Goal: Transaction & Acquisition: Purchase product/service

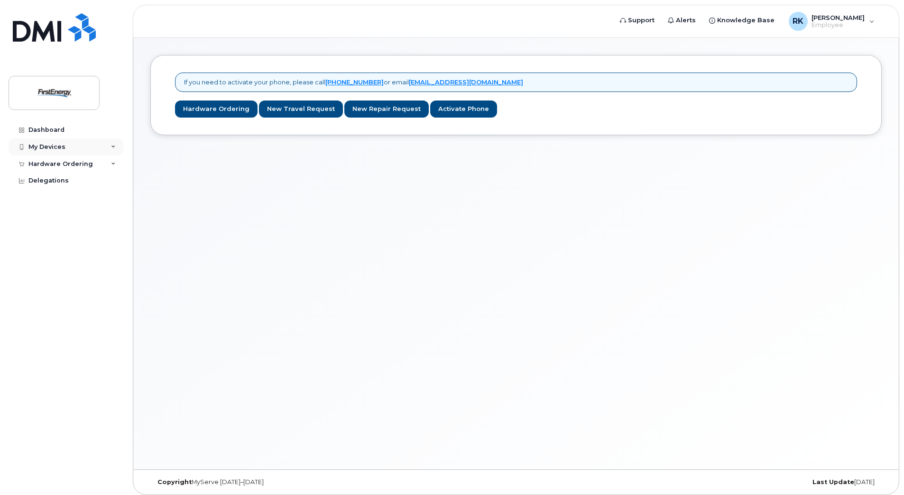
click at [115, 145] on icon at bounding box center [113, 147] width 5 height 5
drag, startPoint x: 55, startPoint y: 163, endPoint x: 50, endPoint y: 167, distance: 7.0
click at [55, 163] on div "Add Device" at bounding box center [51, 164] width 37 height 9
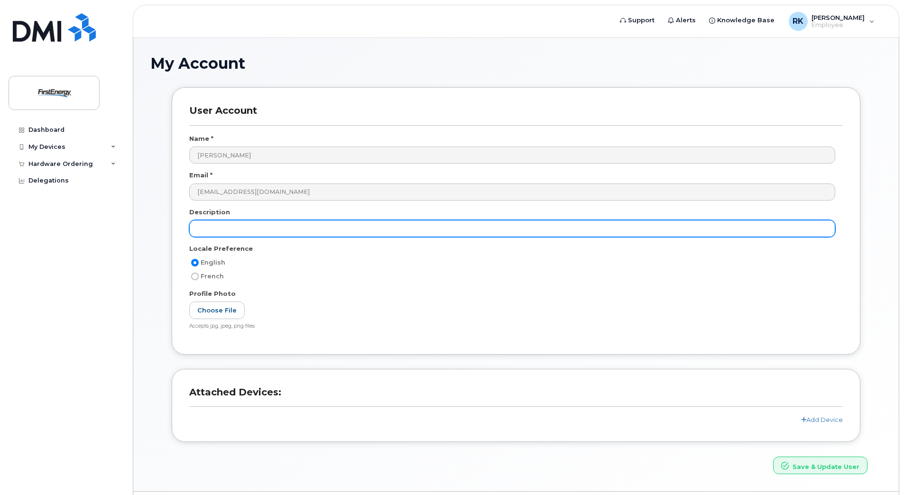
click at [261, 230] on input "text" at bounding box center [512, 228] width 646 height 17
type input "I-Phone"
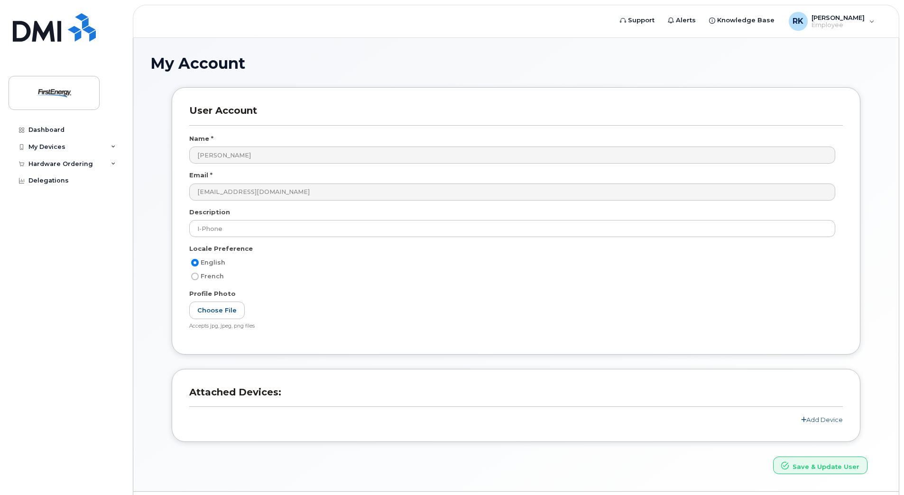
click at [833, 420] on link "Add Device" at bounding box center [822, 420] width 42 height 8
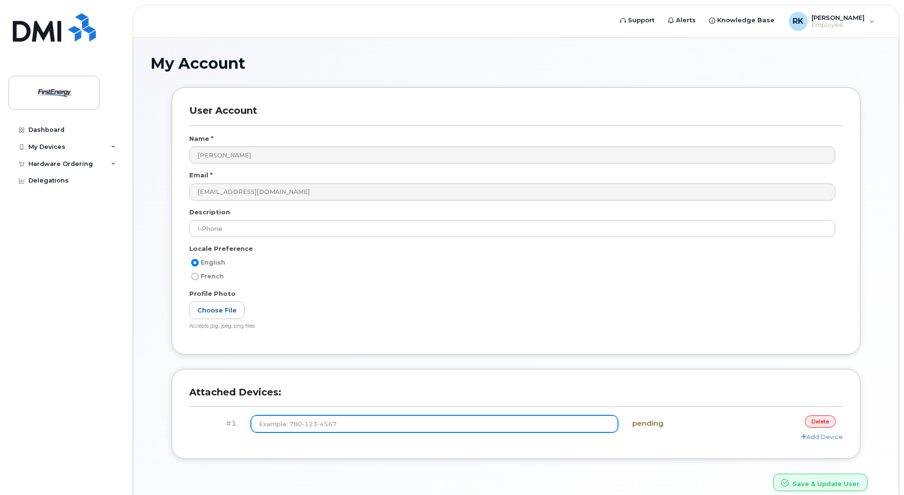
click at [450, 428] on input at bounding box center [434, 423] width 367 height 17
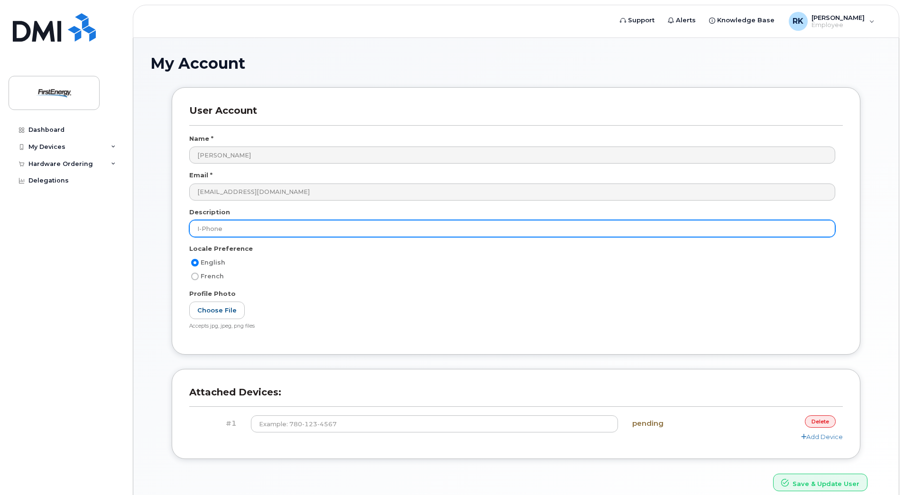
click at [232, 227] on input "I-Phone" at bounding box center [512, 228] width 646 height 17
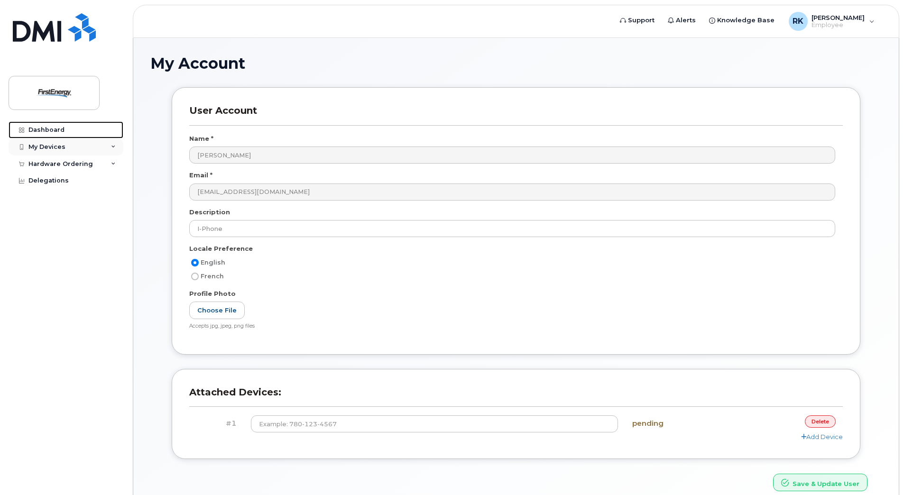
drag, startPoint x: 59, startPoint y: 133, endPoint x: 64, endPoint y: 139, distance: 8.1
click at [59, 133] on div "Dashboard" at bounding box center [46, 130] width 36 height 8
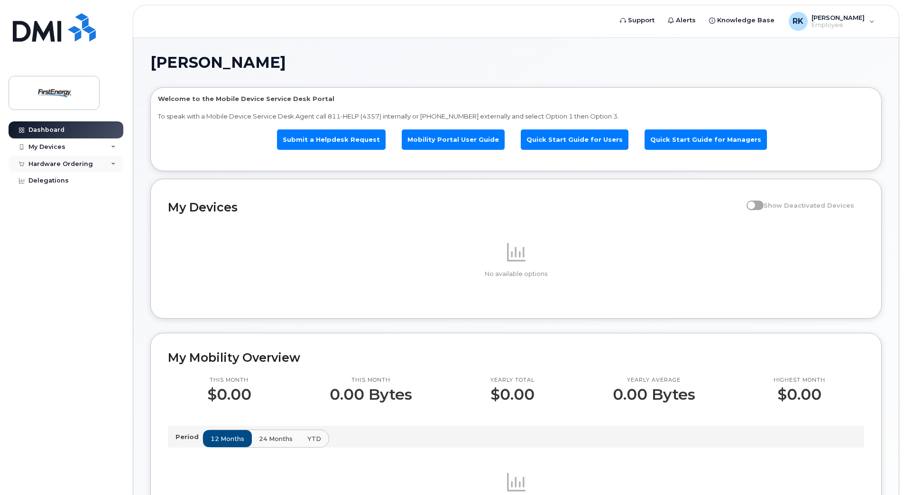
click at [111, 162] on icon at bounding box center [113, 164] width 5 height 5
click at [63, 180] on div "New Order" at bounding box center [51, 181] width 36 height 9
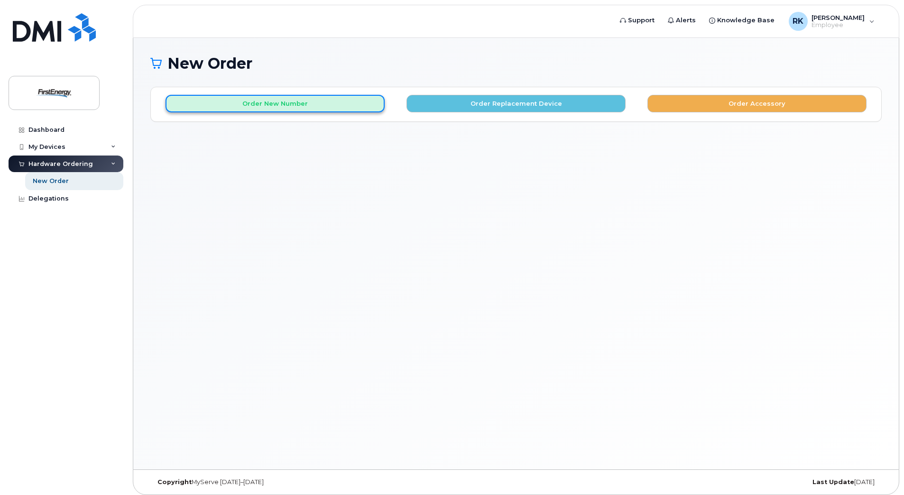
click at [275, 108] on button "Order New Number" at bounding box center [274, 104] width 219 height 18
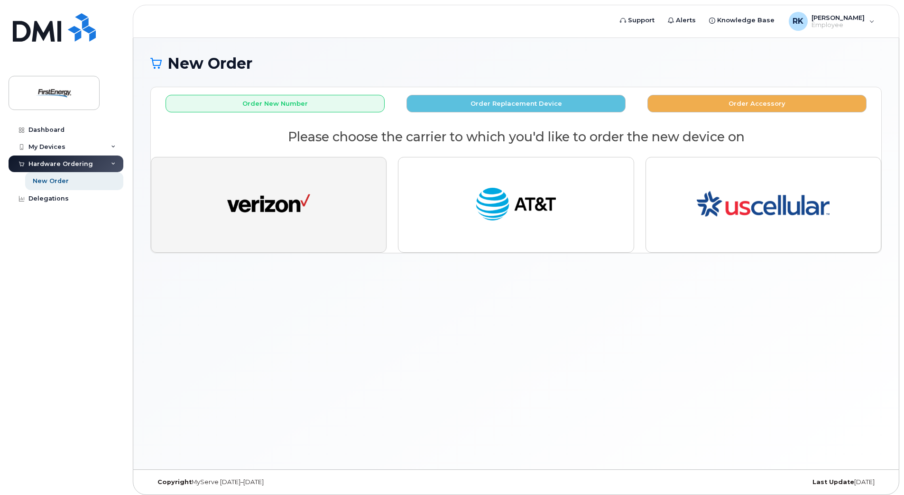
click at [332, 224] on button "button" at bounding box center [269, 205] width 236 height 96
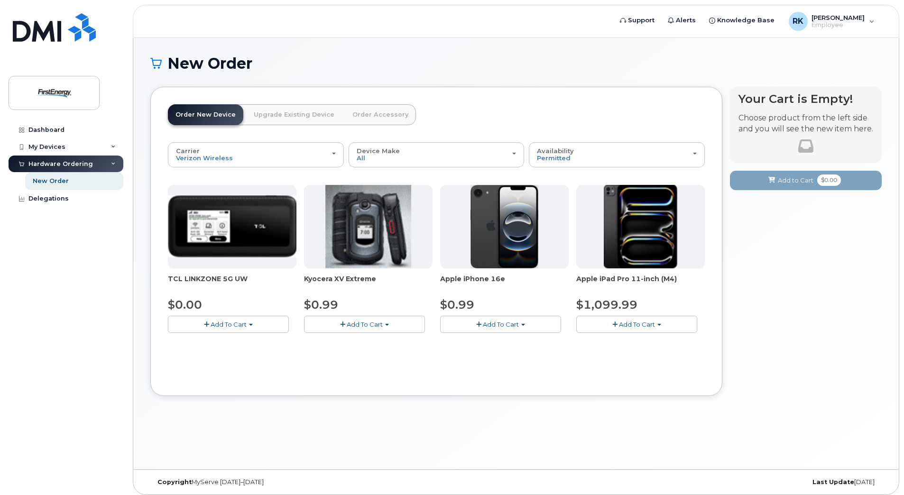
click at [506, 325] on span "Add To Cart" at bounding box center [501, 325] width 36 height 8
click at [520, 325] on button "Add To Cart" at bounding box center [500, 324] width 121 height 17
click at [517, 325] on span "Add To Cart" at bounding box center [501, 325] width 36 height 8
click at [493, 340] on link "$0.99 - 2 Year Activation" at bounding box center [489, 342] width 95 height 12
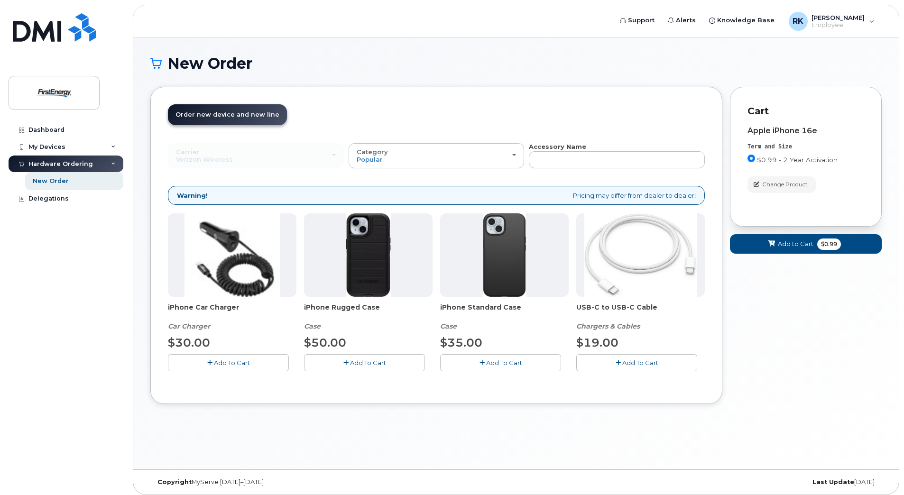
click at [496, 364] on span "Add To Cart" at bounding box center [504, 363] width 36 height 8
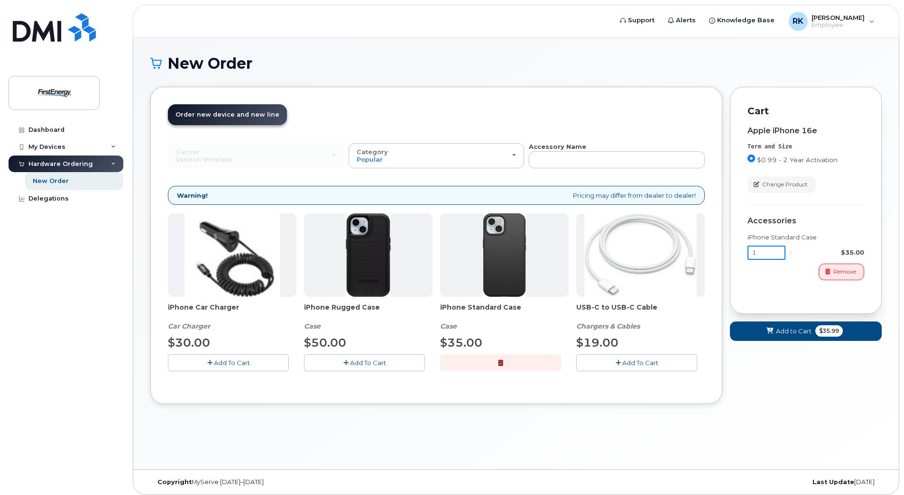
drag, startPoint x: 759, startPoint y: 256, endPoint x: 762, endPoint y: 262, distance: 7.0
click at [759, 258] on input "1" at bounding box center [766, 253] width 38 height 14
click at [805, 329] on span "Add to Cart" at bounding box center [794, 331] width 36 height 9
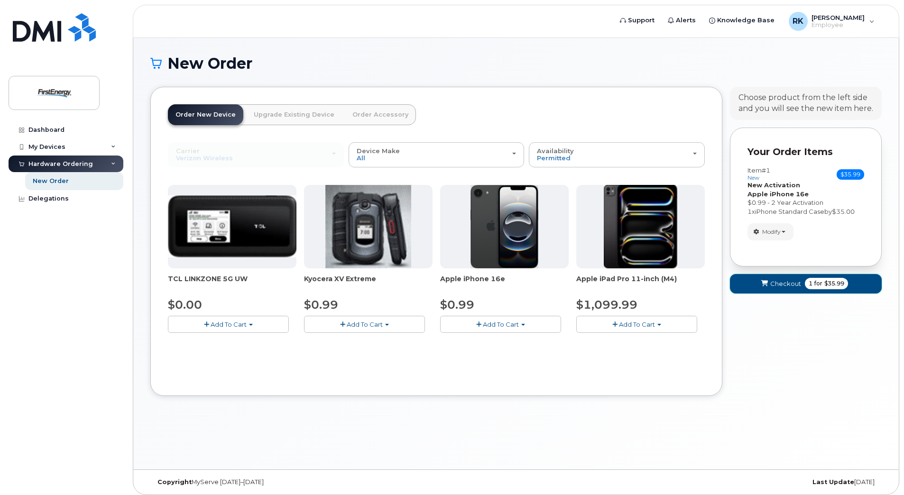
click at [775, 287] on span "Checkout" at bounding box center [785, 283] width 31 height 9
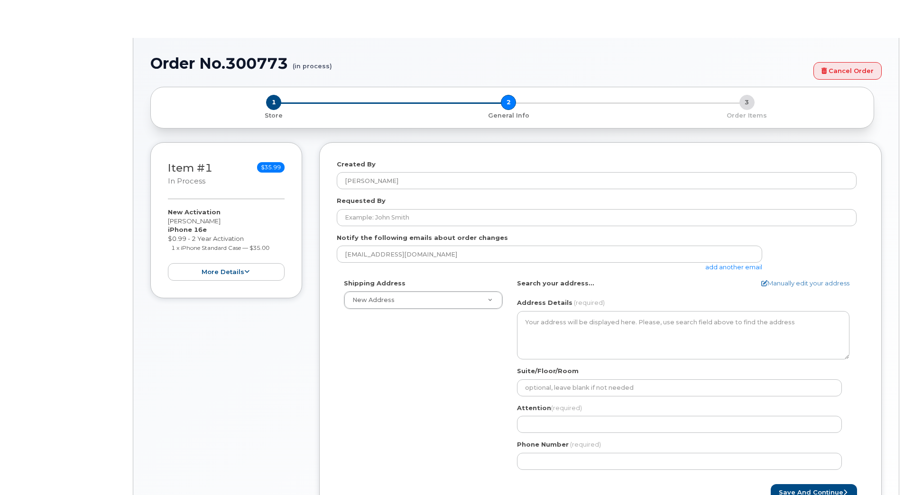
select select
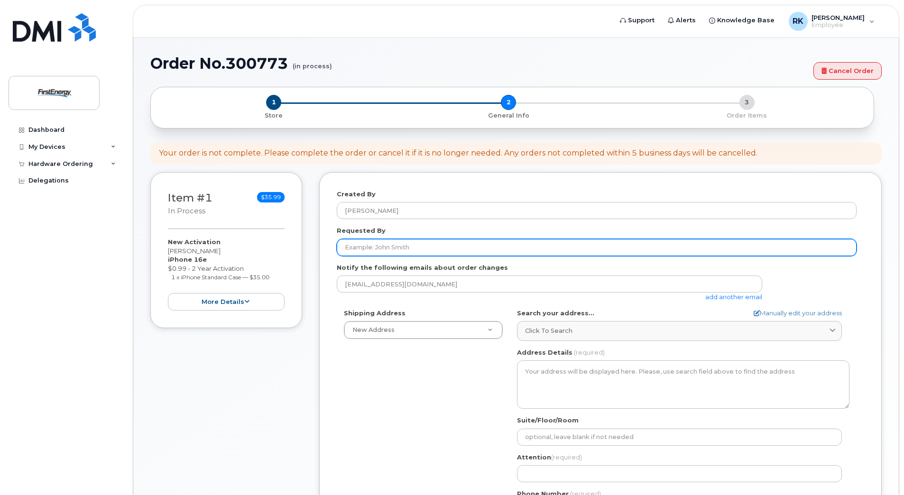
click at [422, 250] on input "Requested By" at bounding box center [597, 247] width 520 height 17
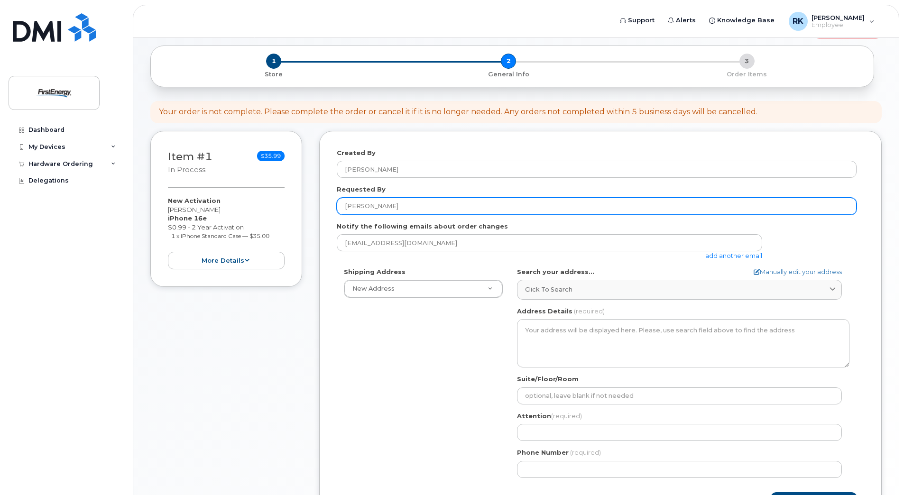
scroll to position [95, 0]
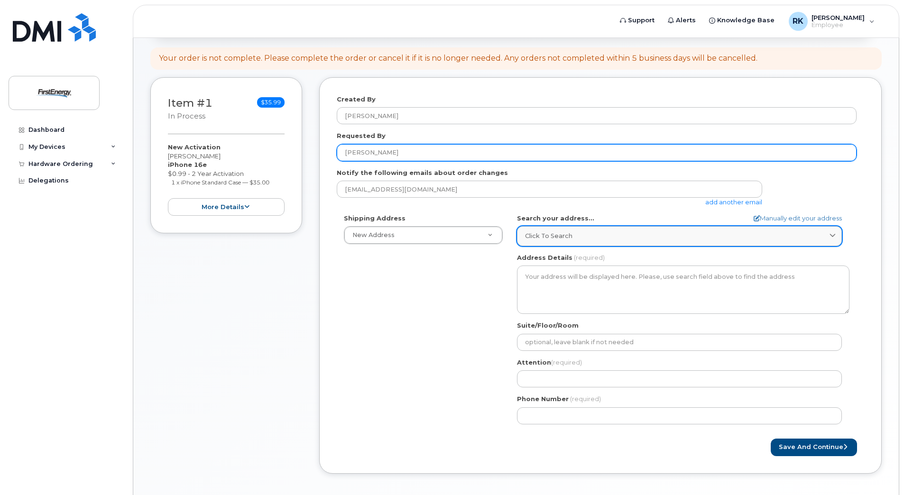
type input "[PERSON_NAME]"
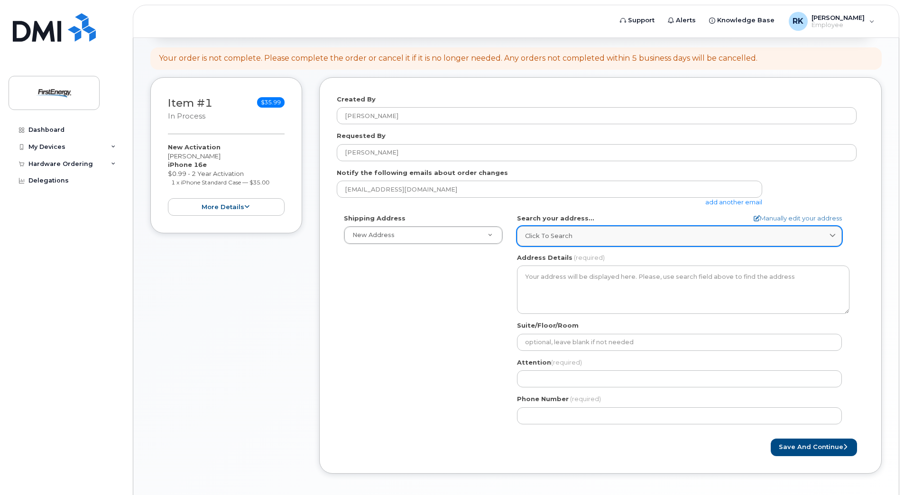
click at [587, 236] on div "Click to search" at bounding box center [679, 235] width 309 height 9
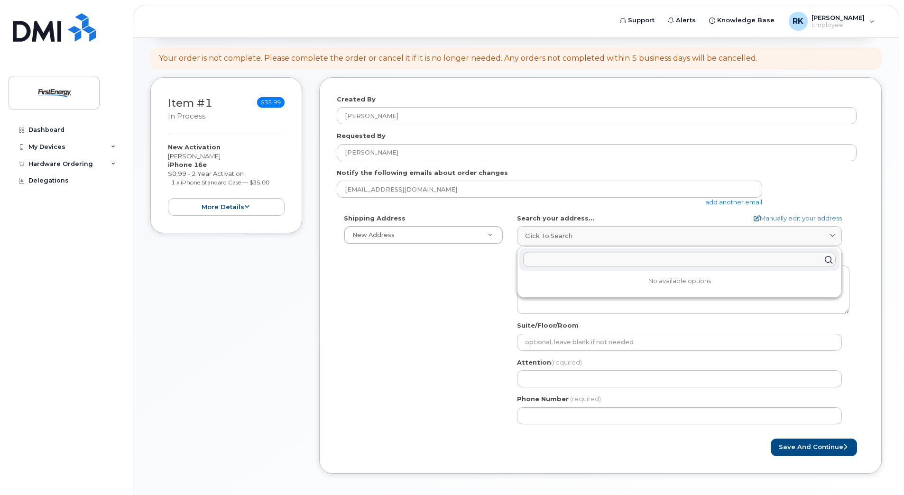
click at [479, 284] on div "Shipping Address New Address New Address AB Search your address... Manually edi…" at bounding box center [597, 323] width 520 height 218
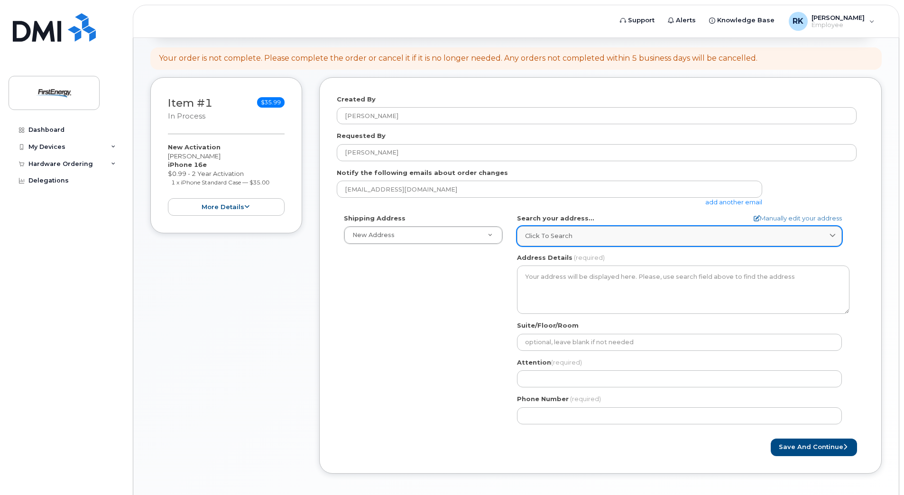
click at [574, 235] on div "Click to search" at bounding box center [679, 235] width 309 height 9
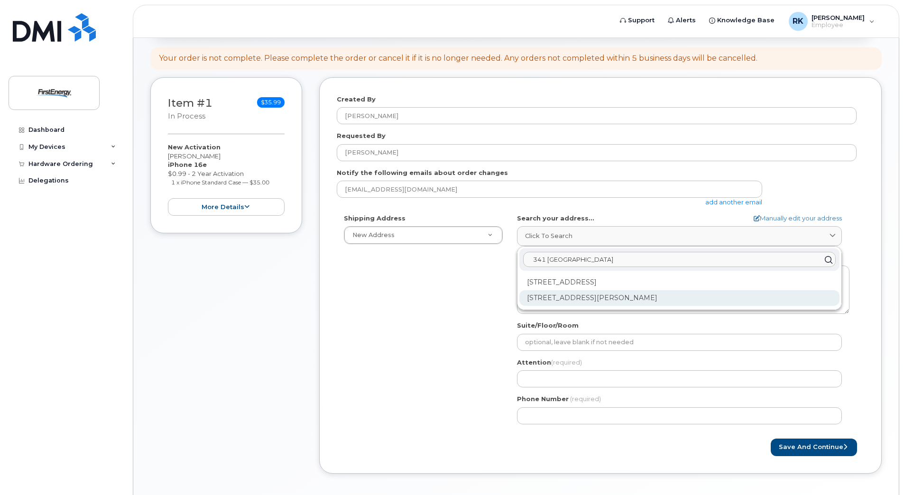
type input "341 [GEOGRAPHIC_DATA]"
click at [617, 296] on div "341 White Pond Dr Akron OH 44320-1119" at bounding box center [679, 298] width 320 height 16
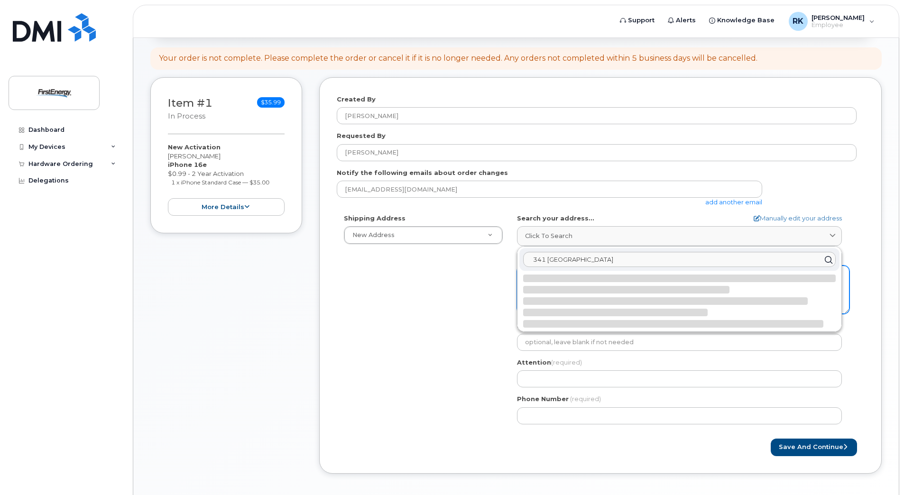
select select
type textarea "341 White Pond Dr AKRON OH 44320-1119 UNITED STATES"
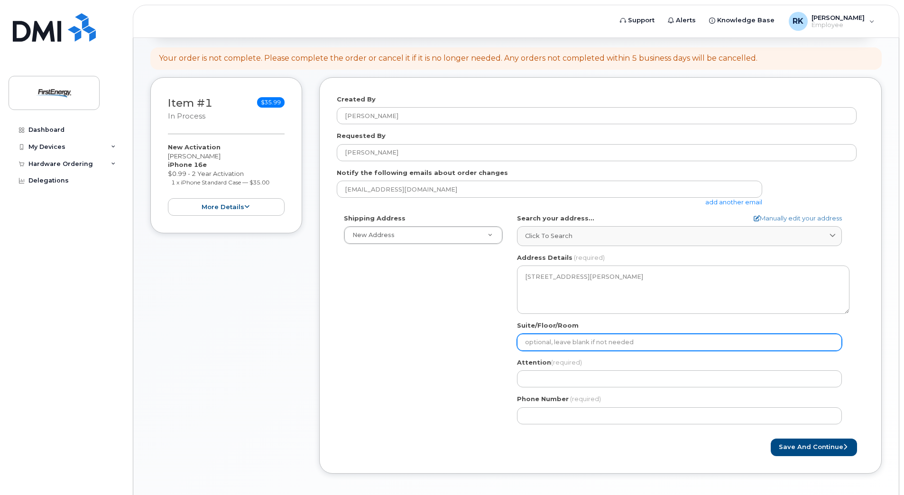
click at [578, 344] on input "Suite/Floor/Room" at bounding box center [679, 342] width 325 height 17
select select
type input "F"
select select
type input "Fl"
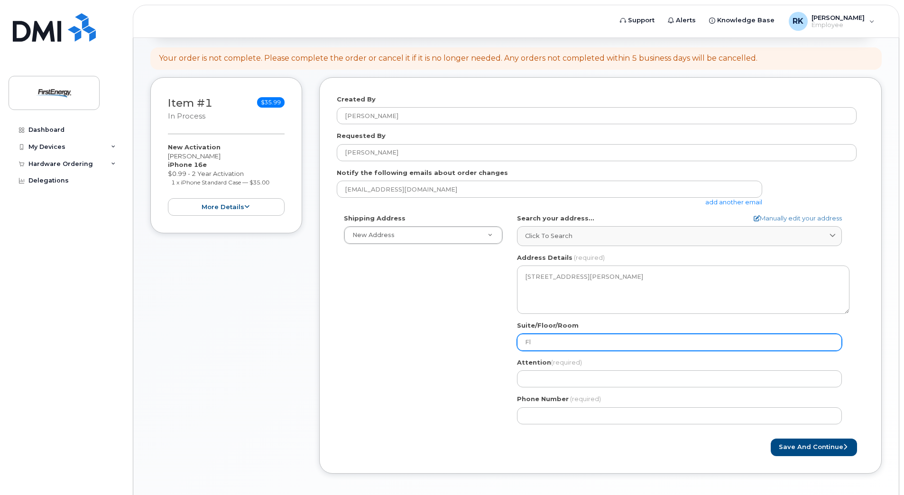
select select
type input "Flo"
select select
type input "Floo"
select select
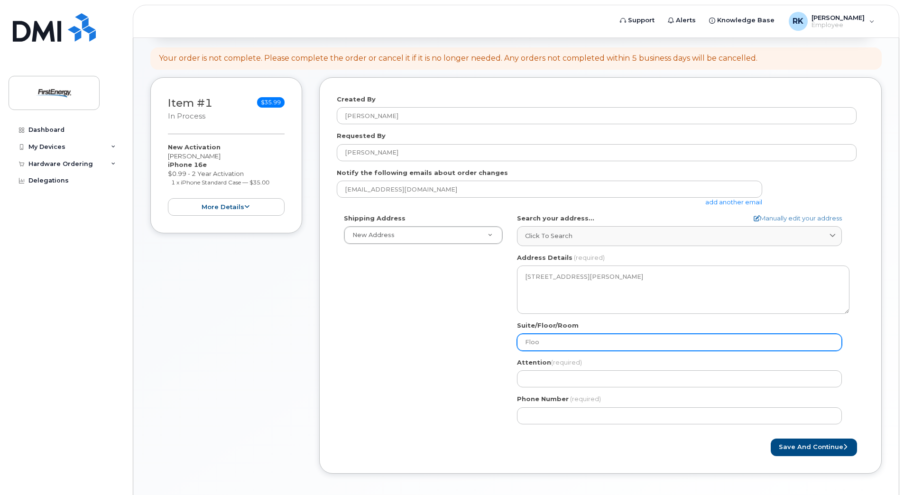
type input "Flo"
select select
type input "Fl"
select select
type input "F"
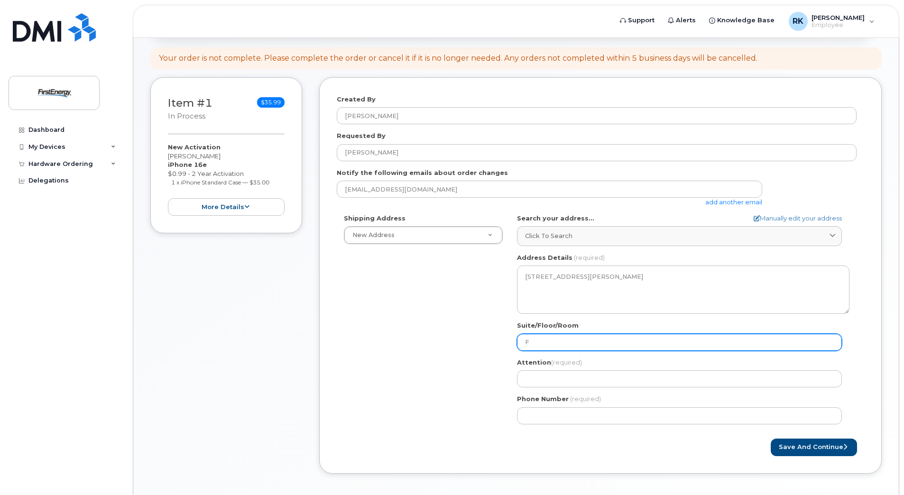
select select
type input "A"
select select
type input "A-"
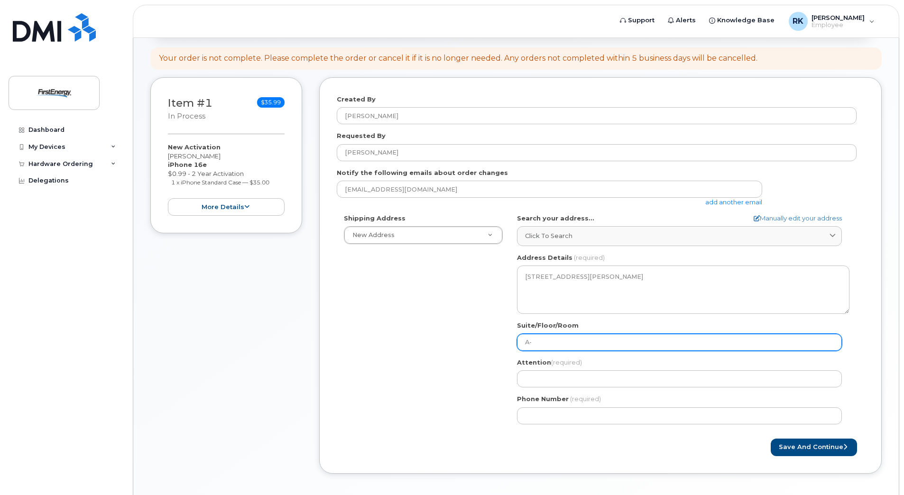
select select
type input "A-3"
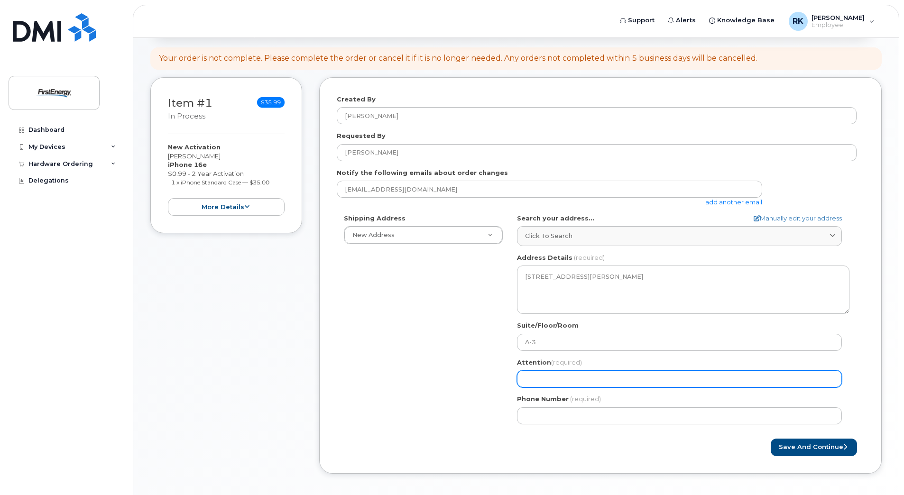
click at [572, 380] on input "Attention (required)" at bounding box center [679, 378] width 325 height 17
select select
type input "K"
select select
type input "Ki"
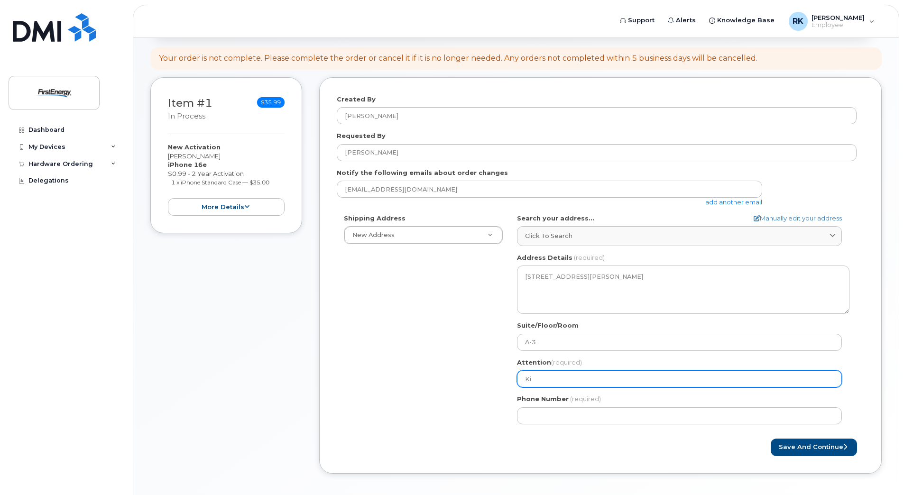
select select
type input "Kim"
select select
type input "Kim R"
select select
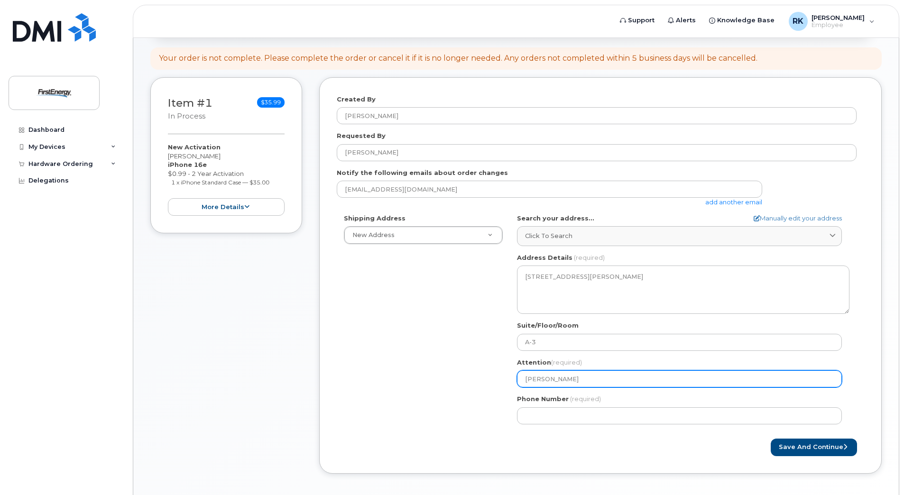
type input "Kim Re"
select select
type input "Kim Ren"
select select
type input "Kim Renz"
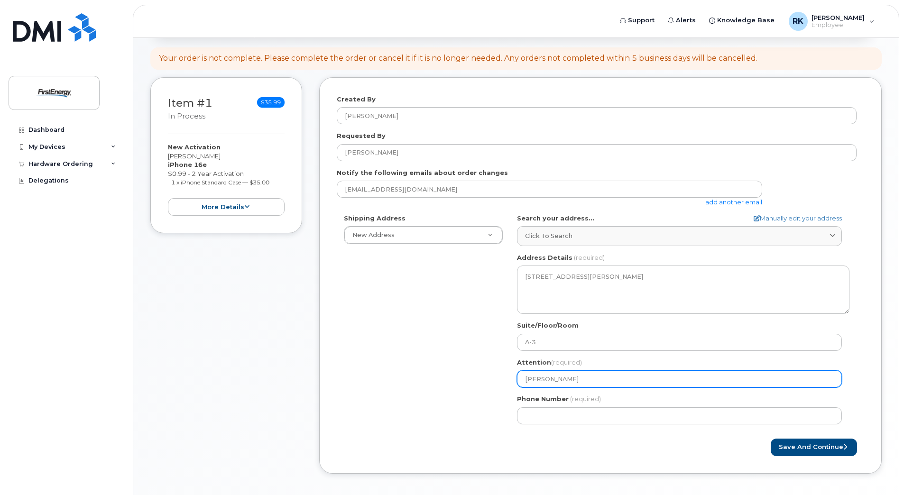
select select
type input "Kim Renzi"
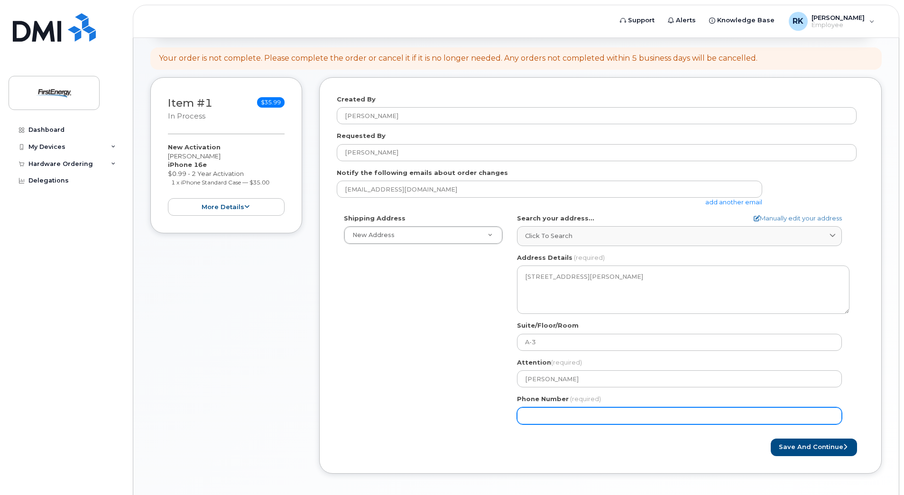
click at [654, 421] on input "Phone Number" at bounding box center [679, 415] width 325 height 17
type input "330607336"
select select
type input "3306073368"
drag, startPoint x: 538, startPoint y: 417, endPoint x: 539, endPoint y: 411, distance: 6.2
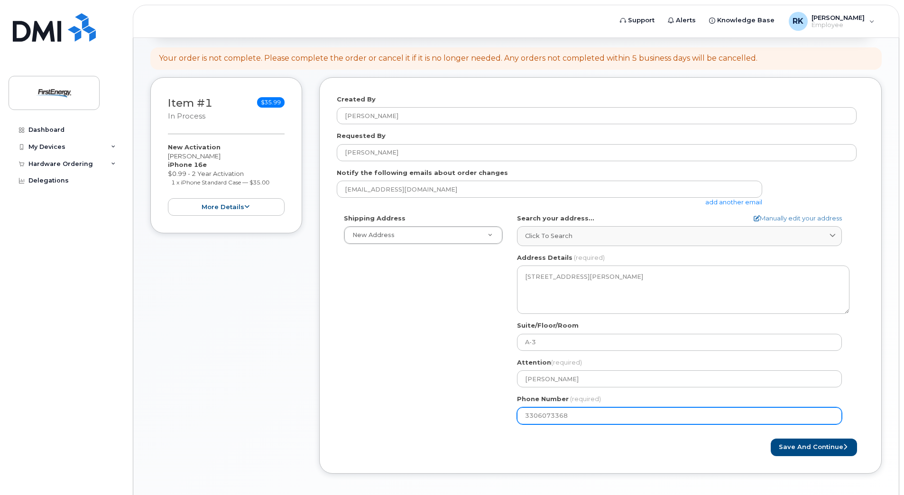
click at [538, 415] on input "3306073368" at bounding box center [679, 415] width 325 height 17
select select
click at [551, 414] on input "Phone Number" at bounding box center [679, 415] width 325 height 17
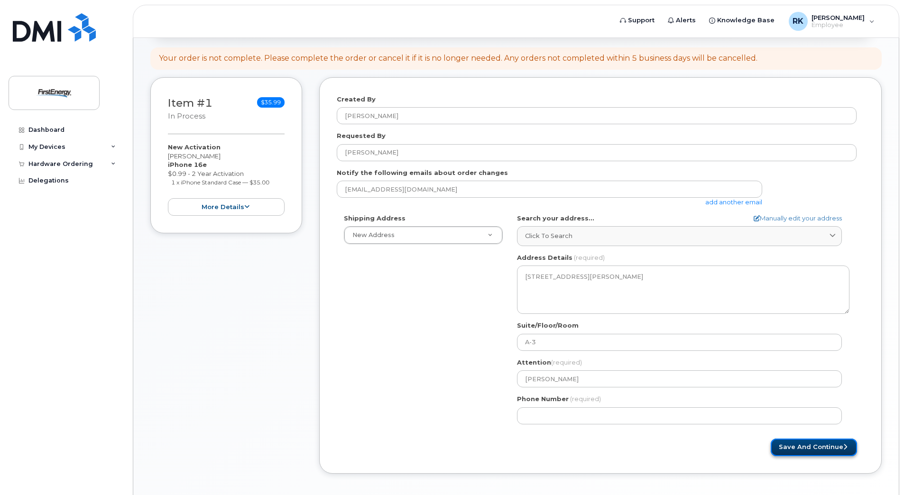
click at [805, 445] on button "Save and Continue" at bounding box center [814, 448] width 86 height 18
click at [661, 436] on form "Created By Renzi, Kimberly A Requested By Kim Renzi Notify the following emails…" at bounding box center [600, 275] width 527 height 361
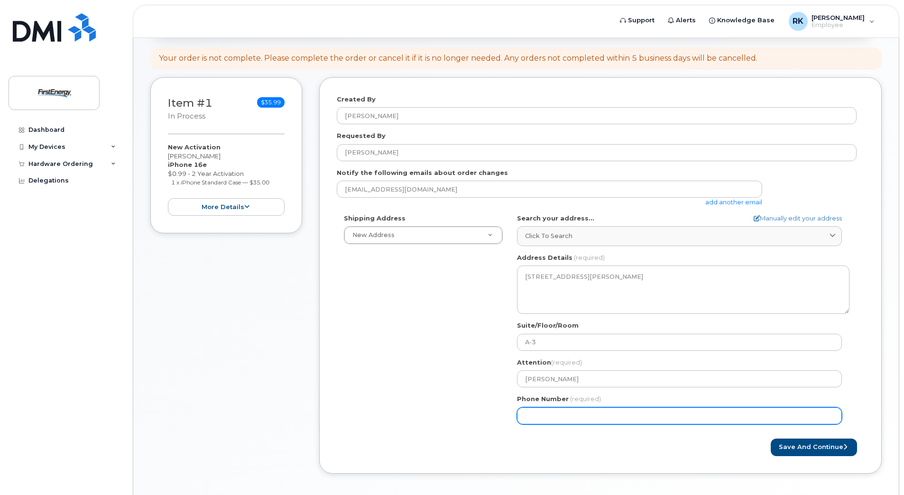
click at [584, 420] on input "Phone Number" at bounding box center [679, 415] width 325 height 17
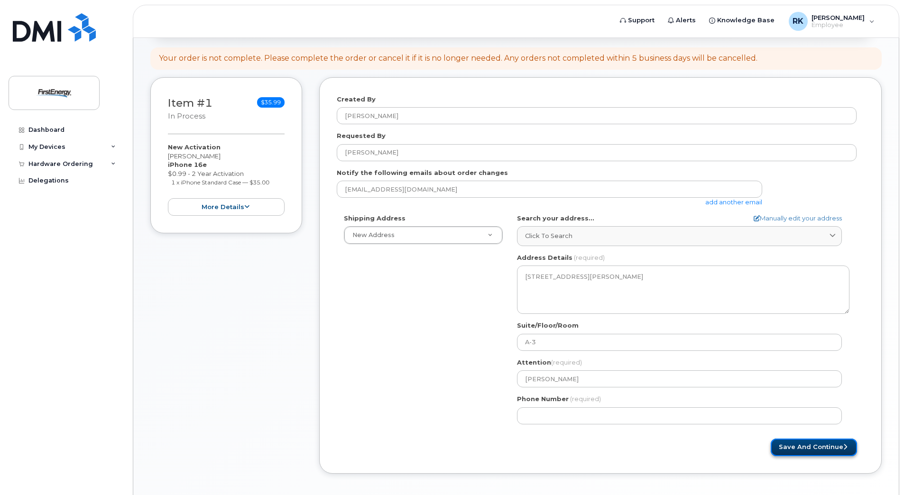
click at [797, 448] on button "Save and Continue" at bounding box center [814, 448] width 86 height 18
click at [643, 439] on div "Save and Continue" at bounding box center [732, 448] width 264 height 18
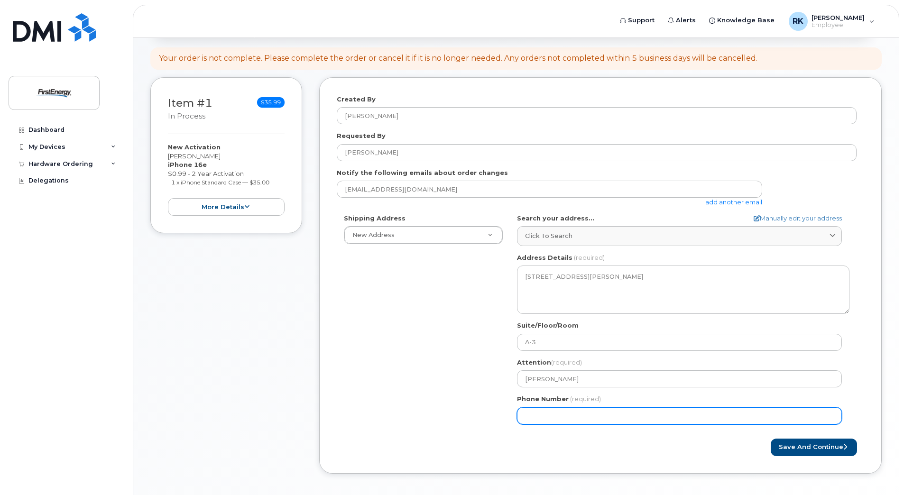
drag, startPoint x: 578, startPoint y: 417, endPoint x: 484, endPoint y: 413, distance: 93.5
click at [476, 418] on div "Shipping Address New Address New Address OH Akron Search your address... Manual…" at bounding box center [597, 323] width 520 height 218
type input "330607336"
select select
type input "3306073368"
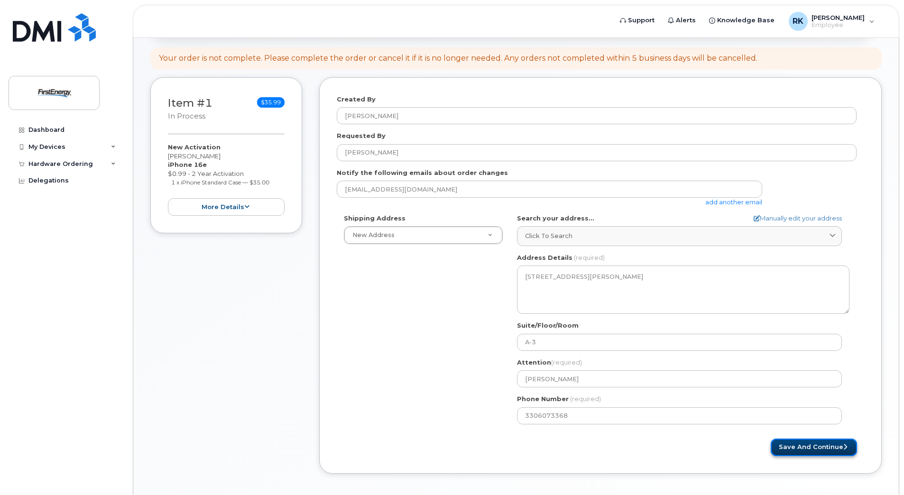
click at [802, 446] on button "Save and Continue" at bounding box center [814, 448] width 86 height 18
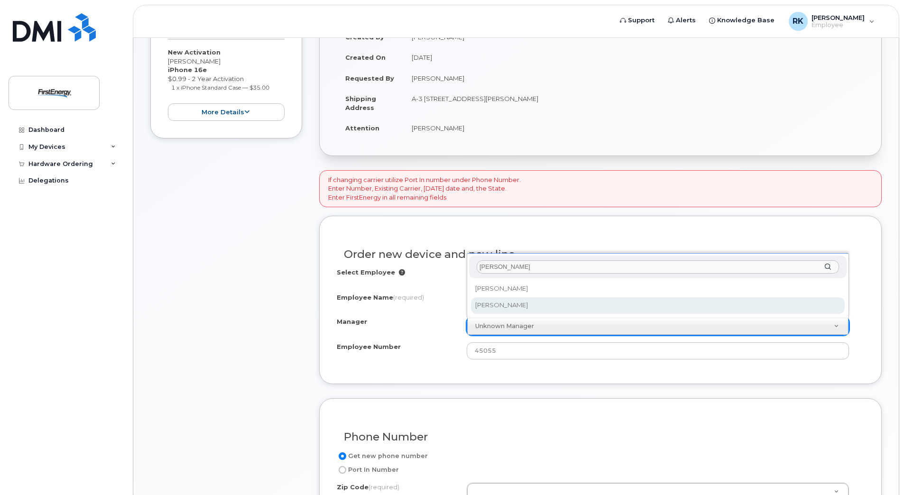
type input "perry"
drag, startPoint x: 511, startPoint y: 305, endPoint x: 782, endPoint y: 220, distance: 284.2
select select "2080328"
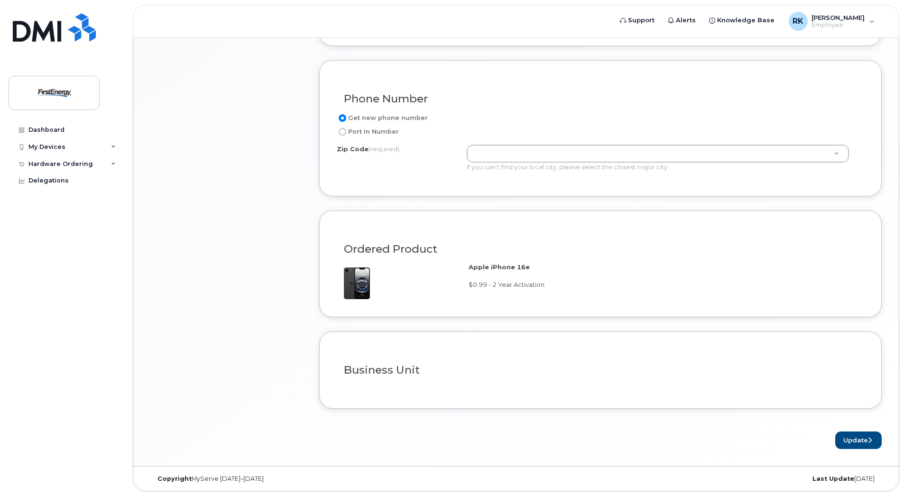
scroll to position [529, 0]
click at [470, 370] on h3 "Business Unit" at bounding box center [600, 369] width 513 height 12
click at [848, 441] on button "Update" at bounding box center [858, 439] width 46 height 18
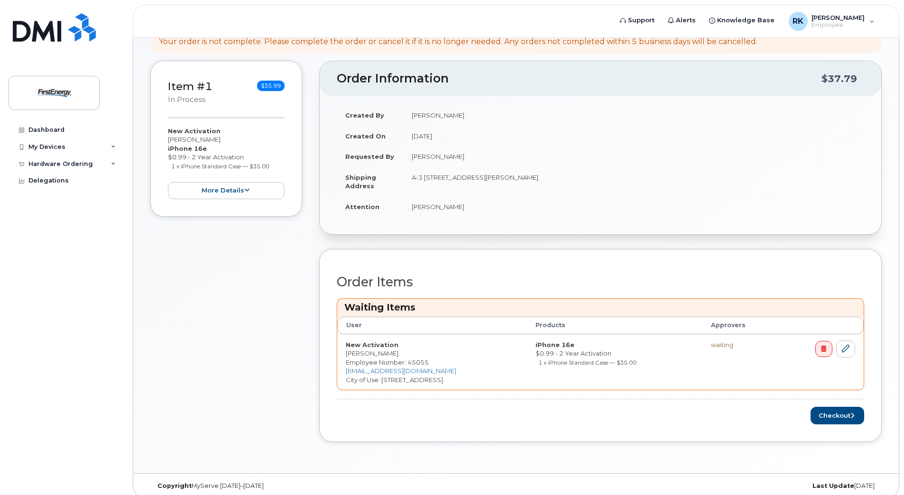
scroll to position [160, 0]
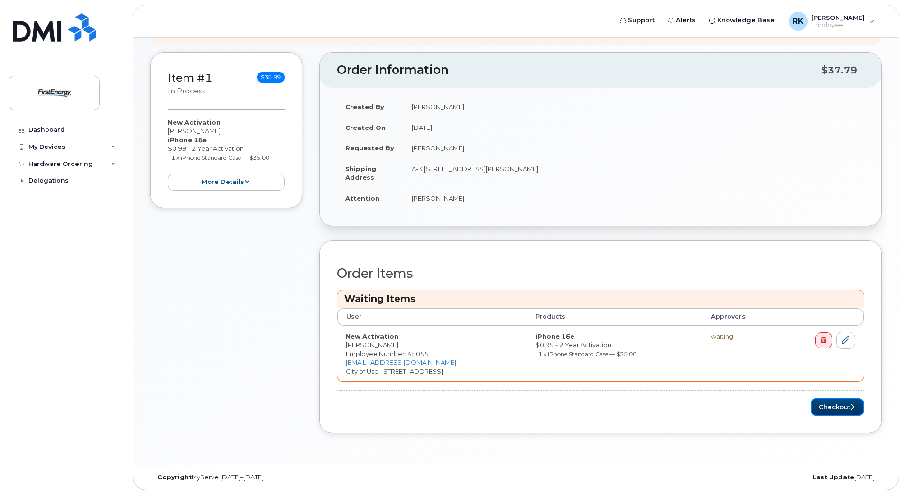
drag, startPoint x: 832, startPoint y: 412, endPoint x: 719, endPoint y: 367, distance: 121.2
click at [832, 412] on button "Checkout" at bounding box center [837, 407] width 54 height 18
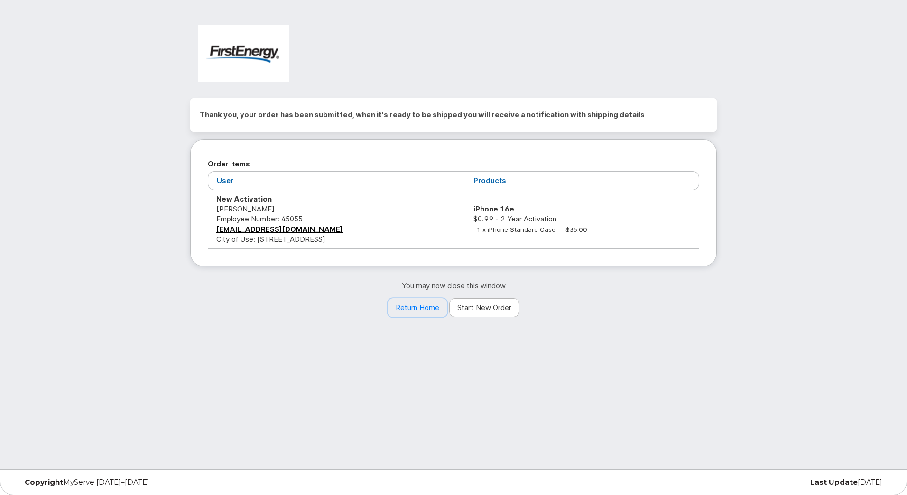
drag, startPoint x: 427, startPoint y: 309, endPoint x: 450, endPoint y: 314, distance: 23.8
click at [427, 309] on link "Return Home" at bounding box center [417, 307] width 60 height 19
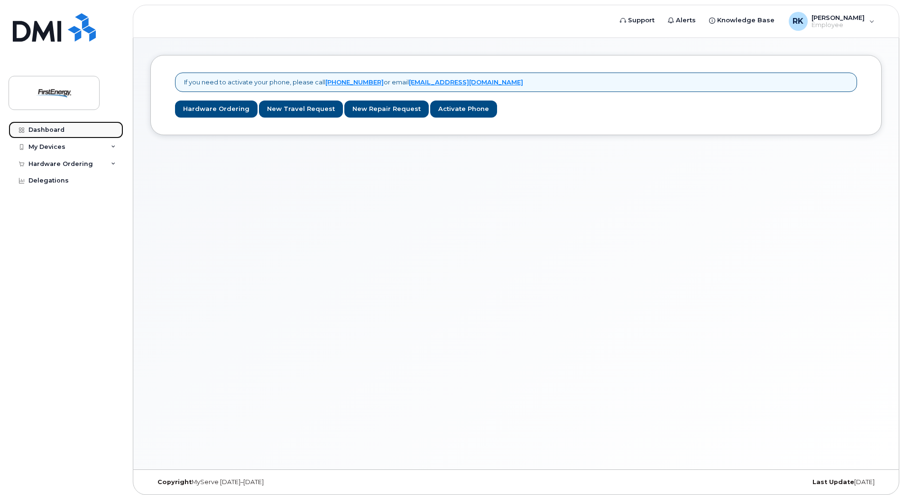
click at [54, 131] on div "Dashboard" at bounding box center [46, 130] width 36 height 8
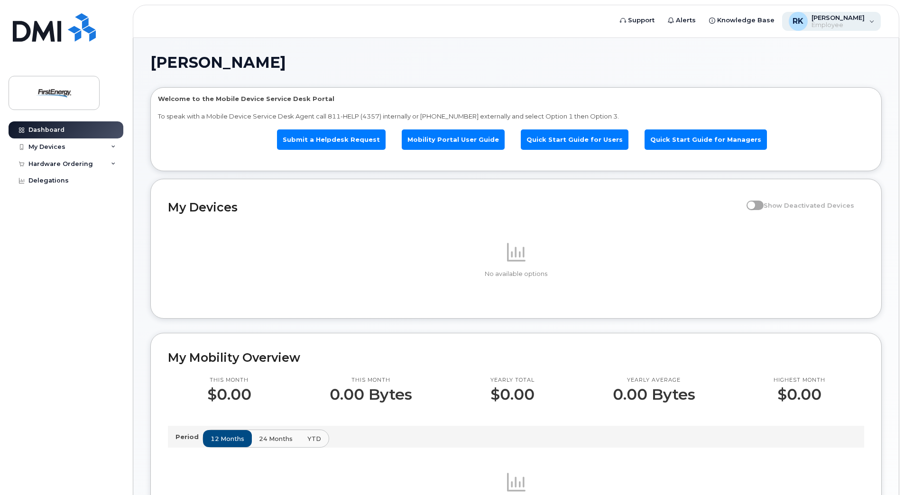
click at [876, 19] on div "RK [PERSON_NAME] A Employee" at bounding box center [831, 21] width 99 height 19
click at [112, 147] on icon at bounding box center [113, 147] width 5 height 5
click at [688, 18] on span "Alerts" at bounding box center [686, 20] width 20 height 9
click at [693, 22] on span "Alerts" at bounding box center [686, 20] width 20 height 9
click at [54, 182] on div "Delegations" at bounding box center [48, 181] width 40 height 8
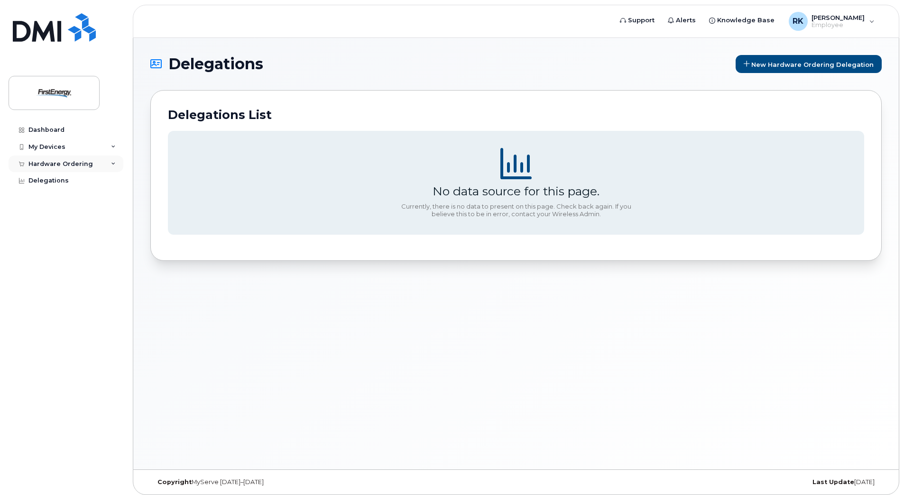
click at [111, 163] on icon at bounding box center [113, 164] width 5 height 5
click at [46, 183] on div "My Orders" at bounding box center [50, 181] width 34 height 9
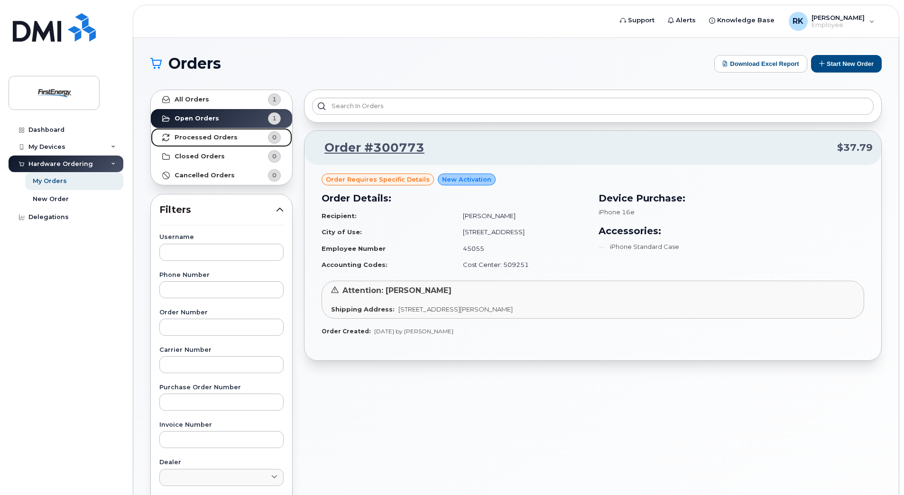
click at [211, 137] on strong "Processed Orders" at bounding box center [205, 138] width 63 height 8
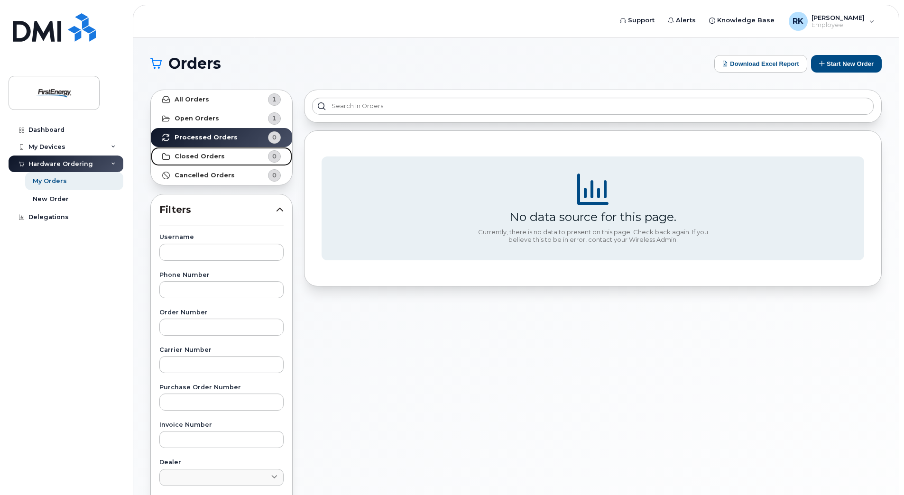
click at [194, 157] on strong "Closed Orders" at bounding box center [199, 157] width 50 height 8
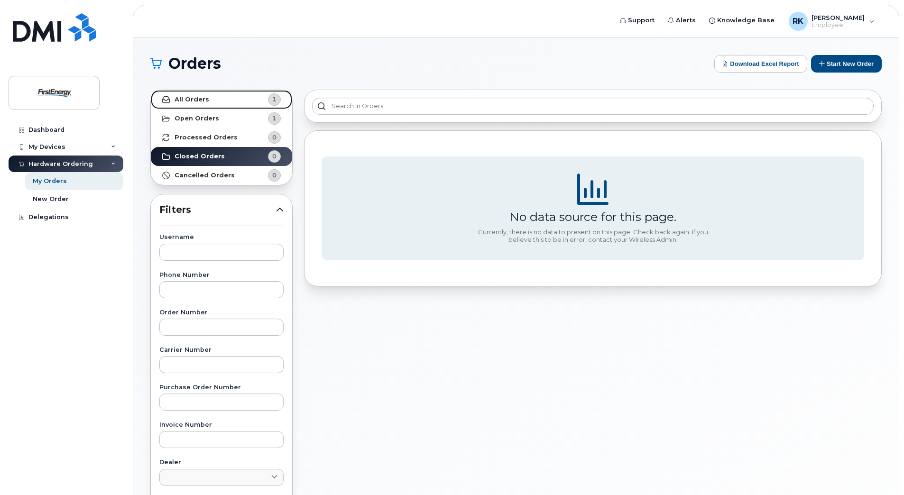
click at [197, 99] on strong "All Orders" at bounding box center [191, 100] width 35 height 8
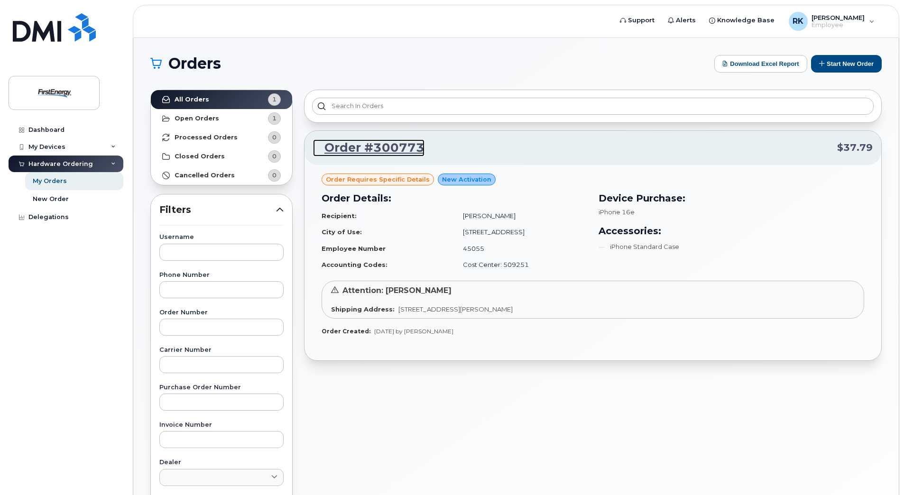
click at [344, 147] on link "Order #300773" at bounding box center [368, 147] width 111 height 17
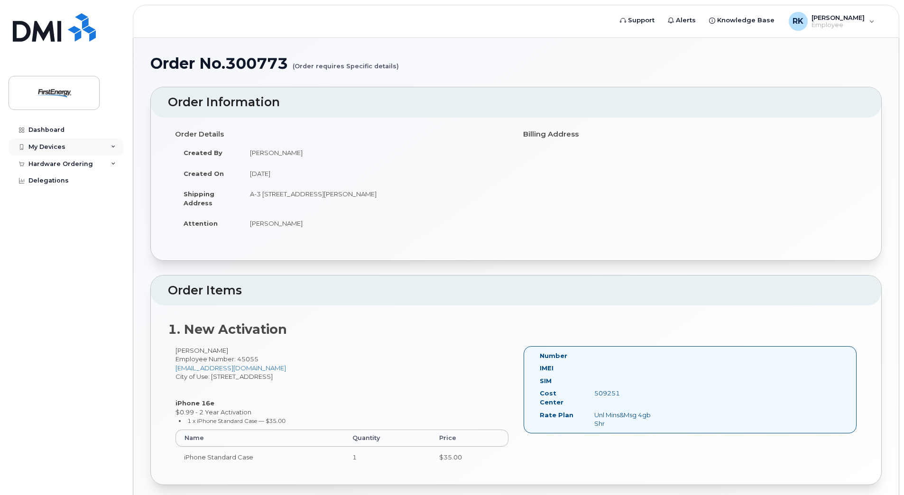
click at [112, 145] on icon at bounding box center [113, 147] width 5 height 5
click at [112, 180] on icon at bounding box center [113, 182] width 5 height 5
drag, startPoint x: 55, startPoint y: 130, endPoint x: 119, endPoint y: 136, distance: 65.2
click at [55, 130] on div "Dashboard" at bounding box center [46, 130] width 36 height 8
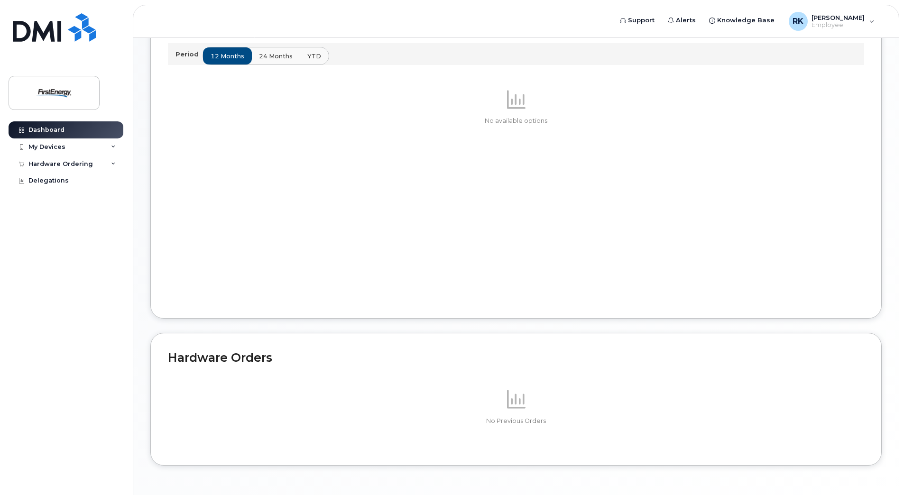
scroll to position [415, 0]
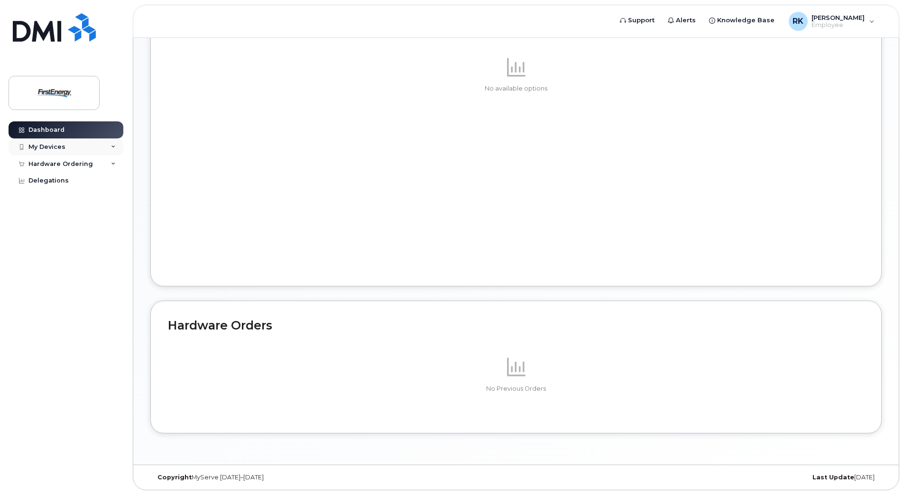
click at [112, 145] on icon at bounding box center [113, 147] width 5 height 5
click at [113, 181] on icon at bounding box center [113, 182] width 5 height 5
click at [63, 197] on div "My Orders" at bounding box center [50, 199] width 34 height 9
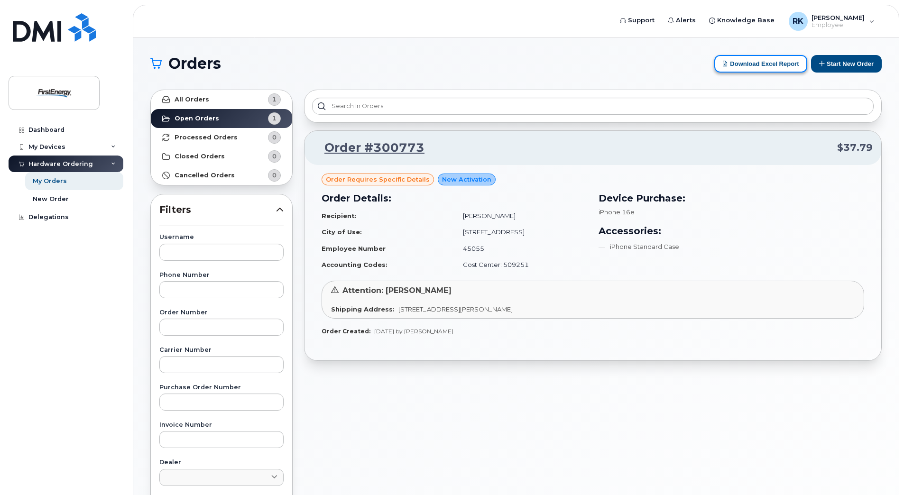
click at [744, 61] on button "Download Excel Report" at bounding box center [760, 64] width 93 height 18
click at [629, 71] on h1 "Orders" at bounding box center [429, 63] width 559 height 15
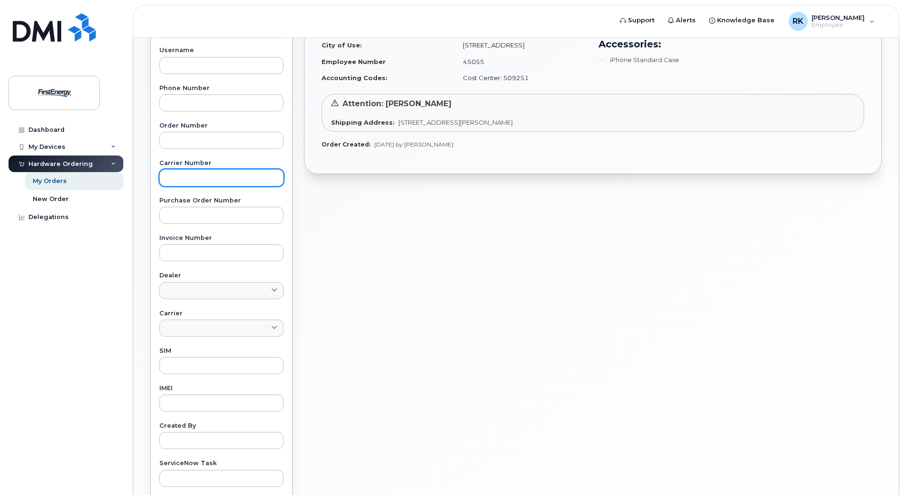
scroll to position [297, 0]
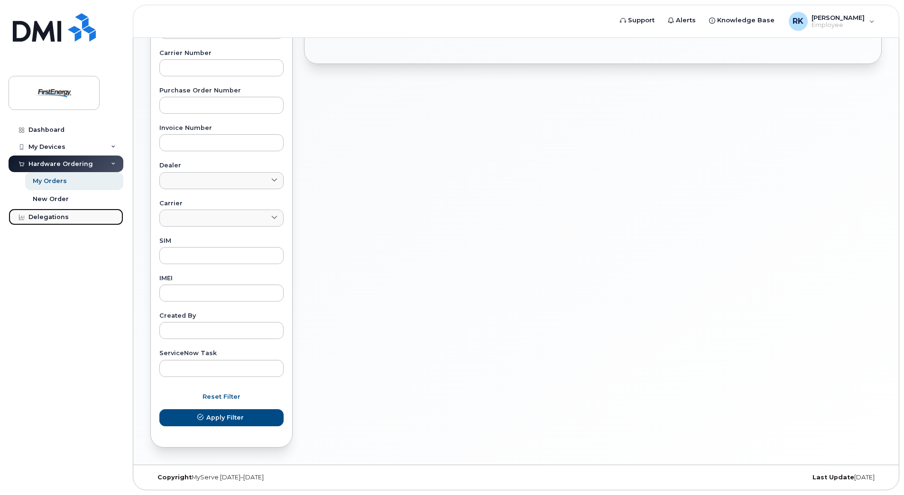
click at [29, 214] on div "Delegations" at bounding box center [48, 217] width 40 height 8
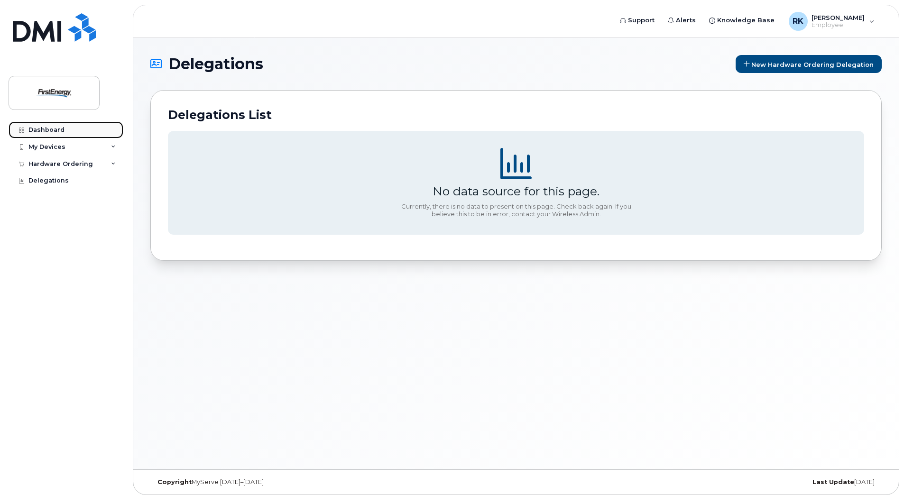
click at [57, 127] on div "Dashboard" at bounding box center [46, 130] width 36 height 8
